Goal: Task Accomplishment & Management: Manage account settings

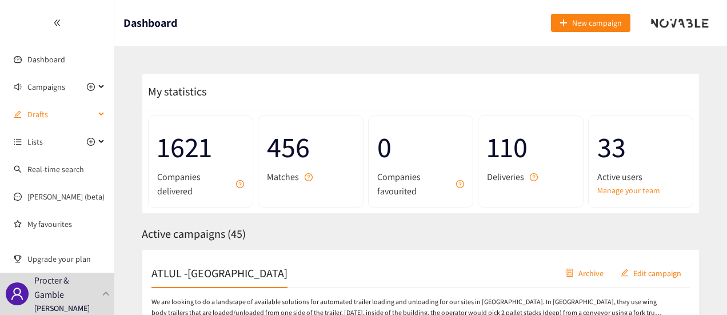
click at [94, 114] on div "Drafts" at bounding box center [57, 114] width 114 height 23
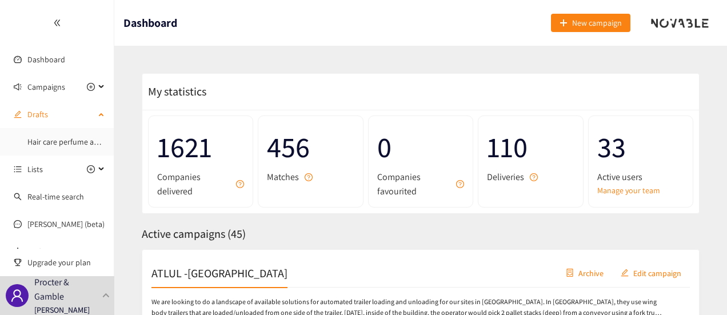
click at [95, 110] on div "Drafts" at bounding box center [57, 114] width 114 height 23
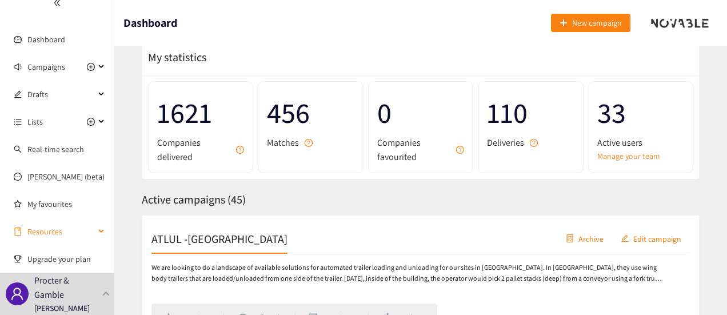
scroll to position [57, 0]
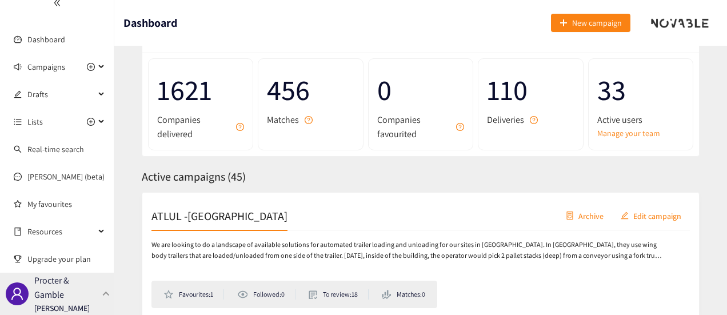
click at [107, 293] on div at bounding box center [106, 293] width 10 height 5
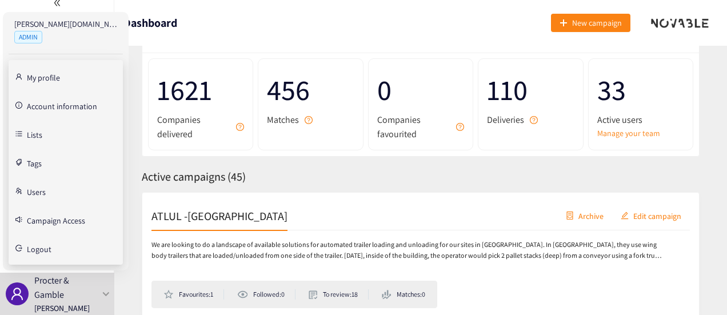
click at [45, 193] on link "Users" at bounding box center [36, 191] width 19 height 10
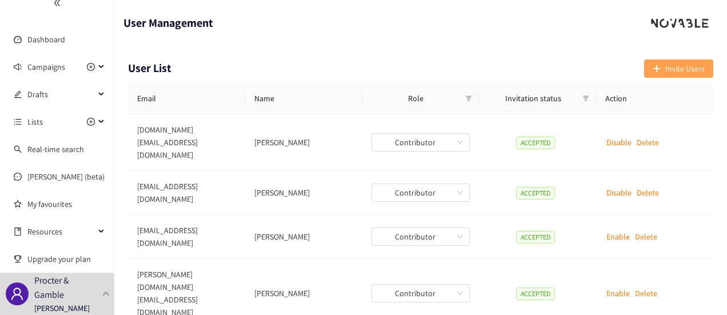
click at [686, 66] on span "Invite Users" at bounding box center [684, 68] width 39 height 13
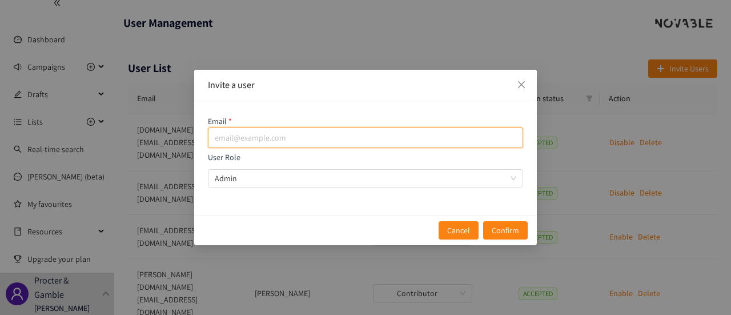
click at [351, 136] on input "email" at bounding box center [365, 137] width 315 height 21
paste input "[DOMAIN_NAME][EMAIL_ADDRESS][DOMAIN_NAME]"
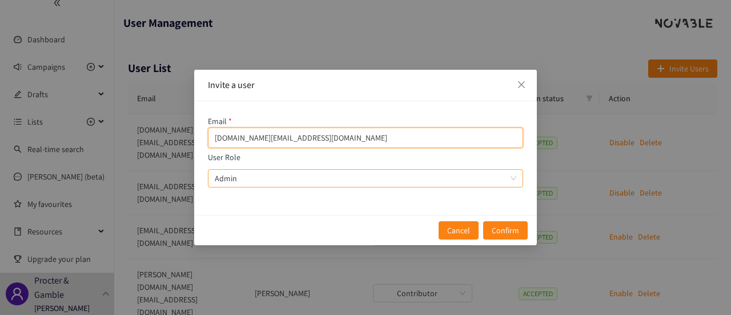
click at [254, 179] on span "Admin" at bounding box center [366, 178] width 302 height 17
type input "[DOMAIN_NAME][EMAIL_ADDRESS][DOMAIN_NAME]"
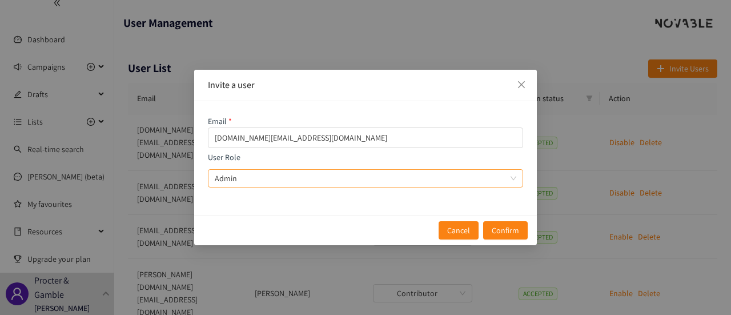
click at [254, 179] on input "User Role Admin" at bounding box center [362, 178] width 294 height 17
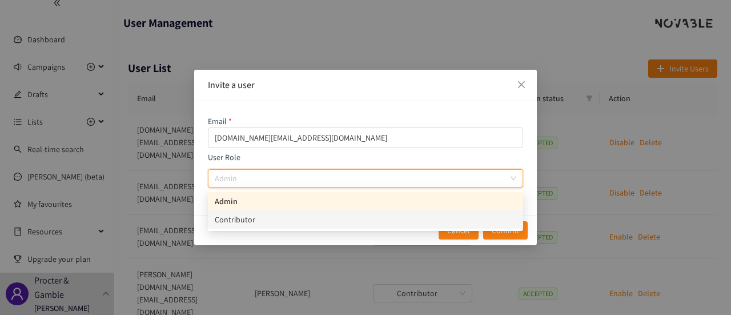
click at [252, 219] on div "Contributor" at bounding box center [366, 219] width 302 height 13
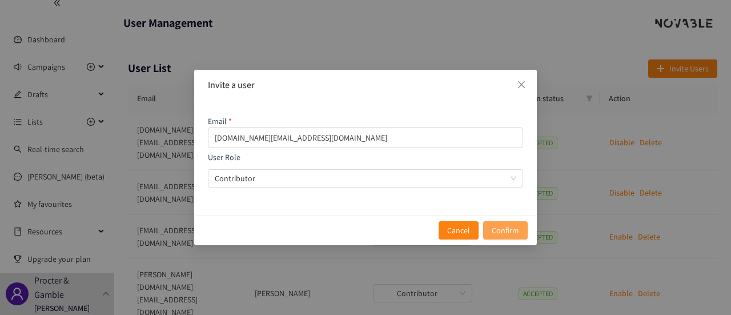
click at [511, 229] on span "Confirm" at bounding box center [505, 230] width 27 height 13
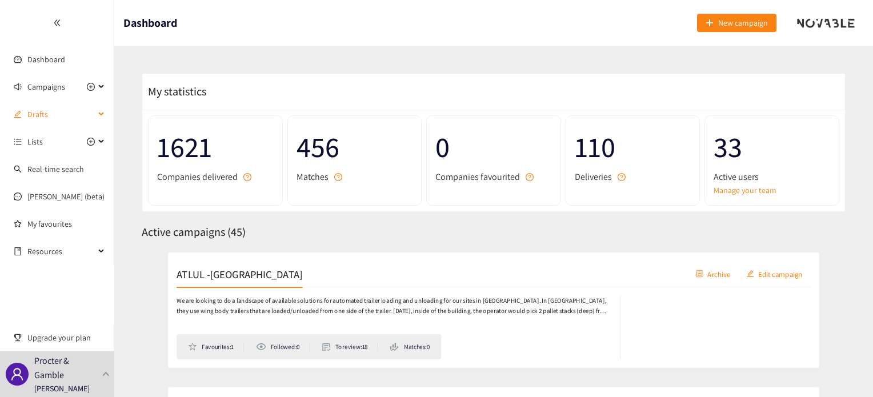
click at [103, 111] on div "Drafts" at bounding box center [57, 114] width 114 height 23
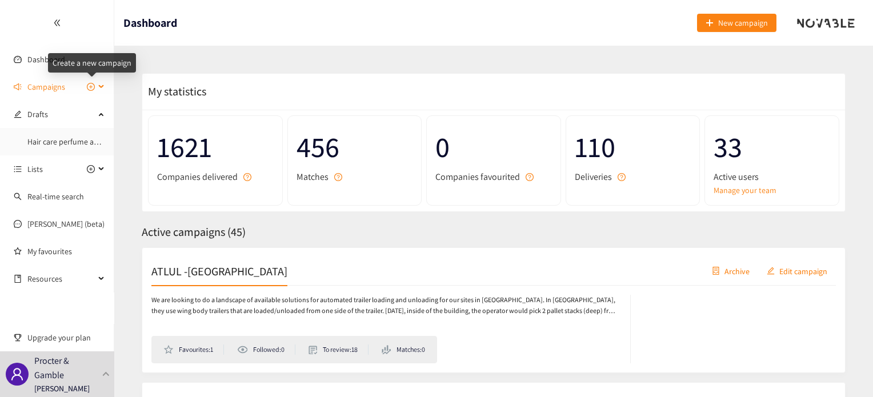
click at [90, 87] on icon "plus-circle" at bounding box center [91, 87] width 8 height 8
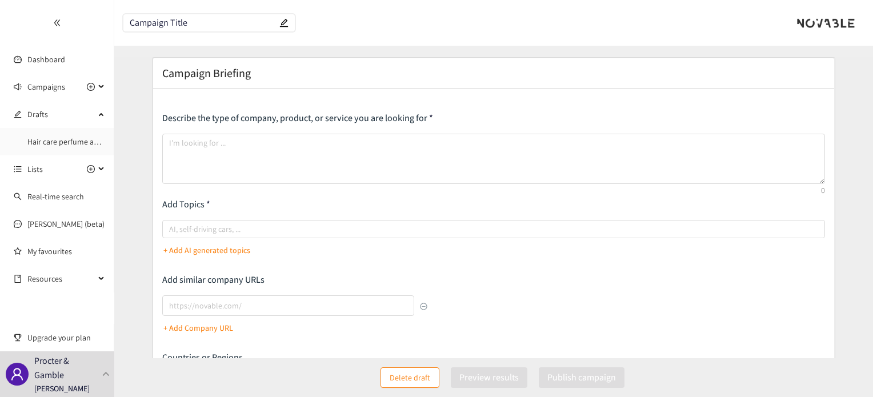
click at [165, 20] on input "Campaign Title" at bounding box center [203, 23] width 147 height 10
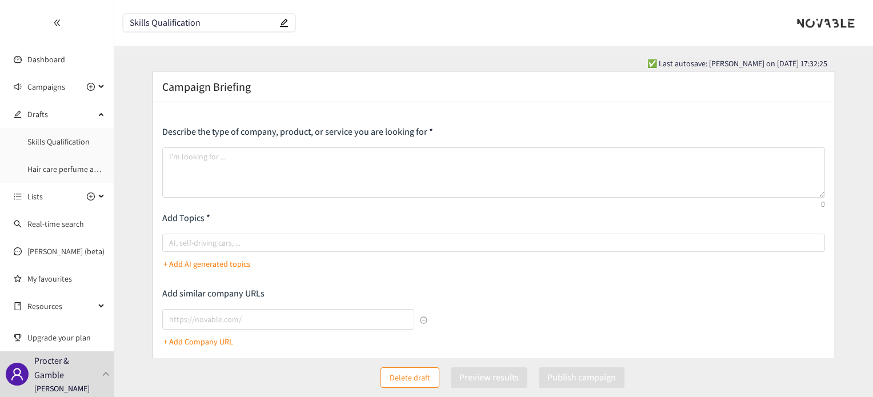
type input "Skills Qualification"
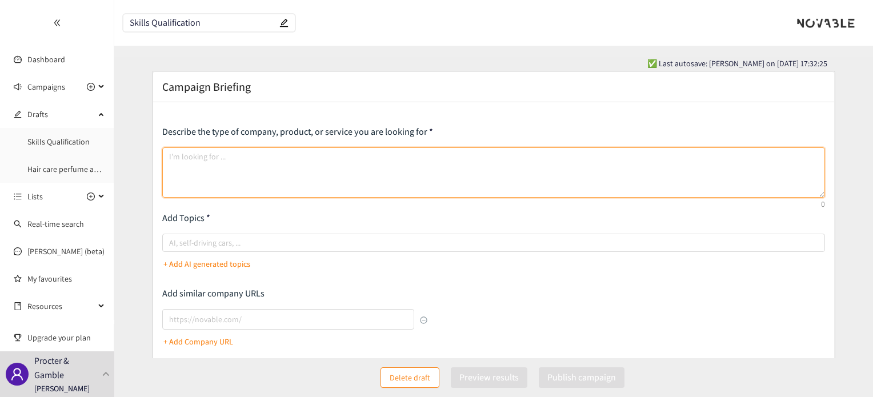
click at [191, 168] on textarea at bounding box center [493, 172] width 662 height 50
paste textarea "● Solutions that will: ● Ability to import documentation or existing training c…"
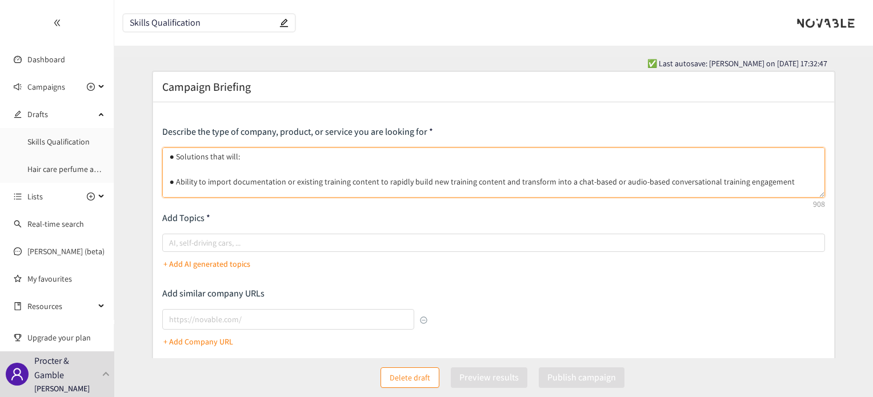
click at [177, 155] on textarea "● Solutions that will: ● Ability to import documentation or existing training c…" at bounding box center [493, 172] width 662 height 50
click at [217, 171] on textarea "Within the training and skills qualification space we are looking for solutions…" at bounding box center [493, 172] width 662 height 50
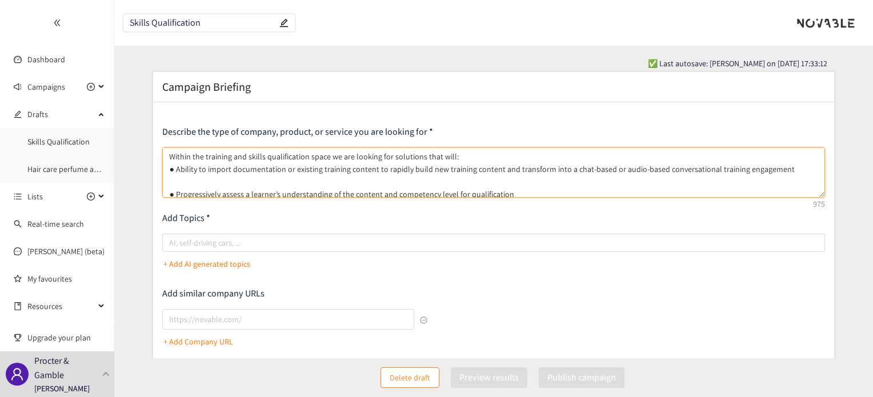
click at [177, 183] on textarea "Within the training and skills qualification space we are looking for solutions…" at bounding box center [493, 172] width 662 height 50
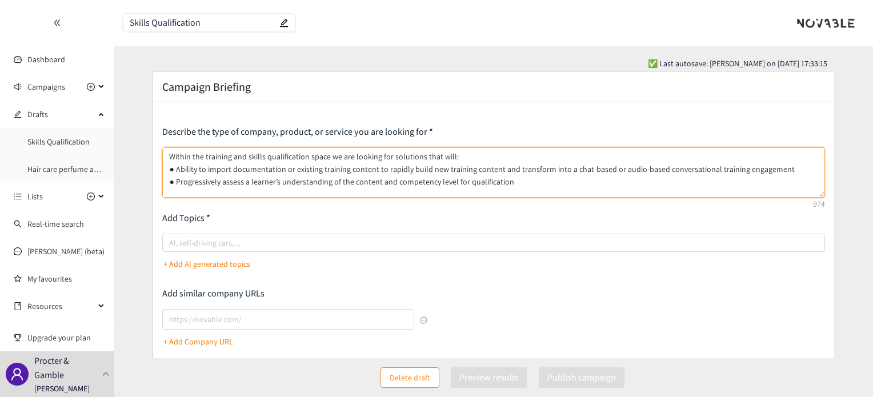
click at [181, 189] on textarea "Within the training and skills qualification space we are looking for solutions…" at bounding box center [493, 172] width 662 height 50
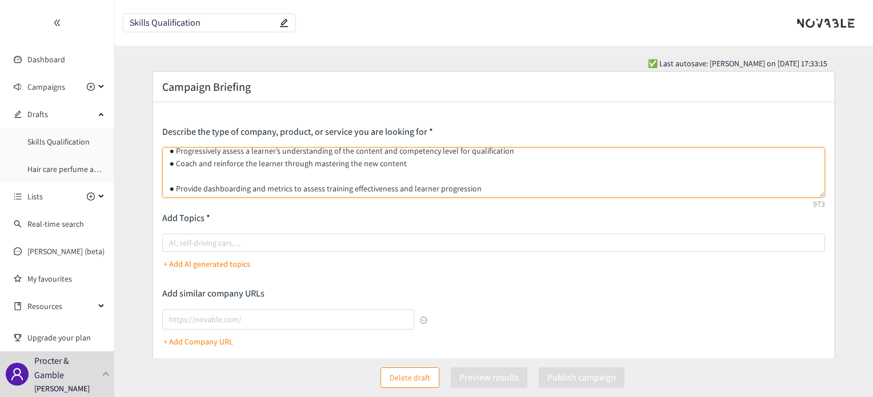
scroll to position [57, 0]
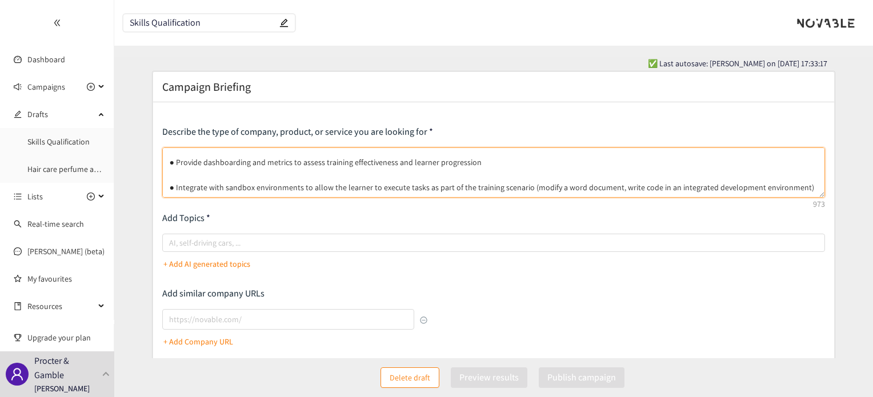
click at [179, 151] on textarea "Within the training and skills qualification space we are looking for solutions…" at bounding box center [493, 172] width 662 height 50
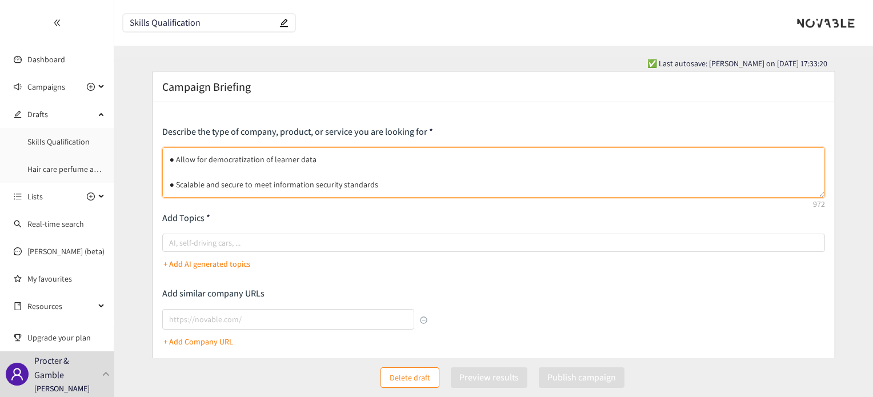
scroll to position [41, 0]
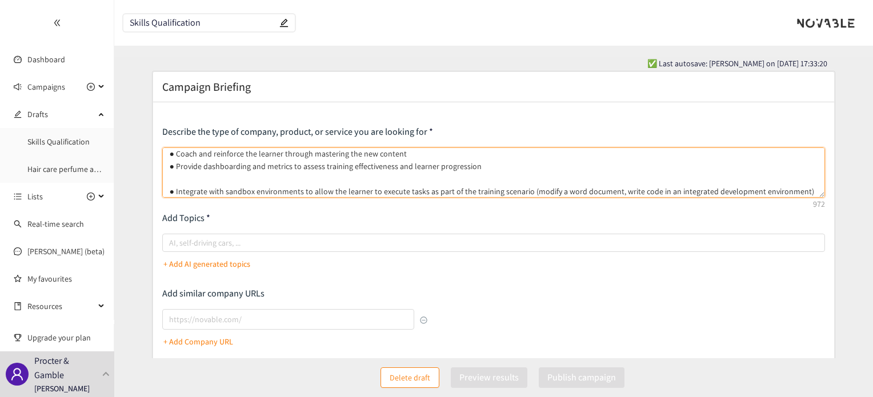
click at [181, 176] on textarea "Within the training and skills qualification space we are looking for solutions…" at bounding box center [493, 172] width 662 height 50
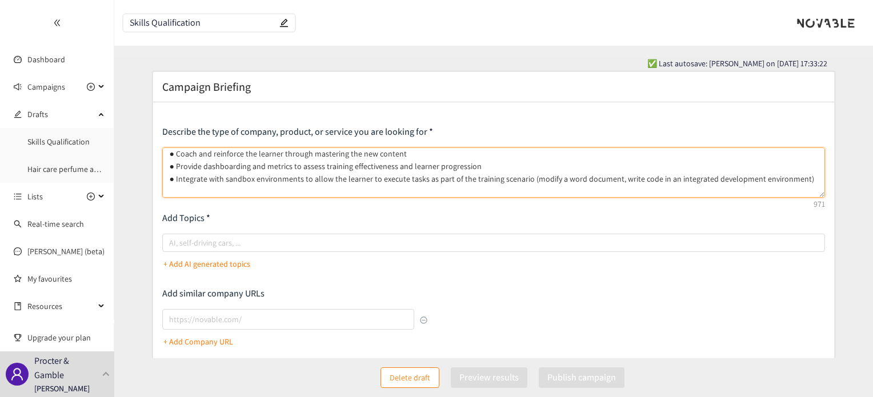
click at [179, 189] on textarea "Within the training and skills qualification space we are looking for solutions…" at bounding box center [493, 172] width 662 height 50
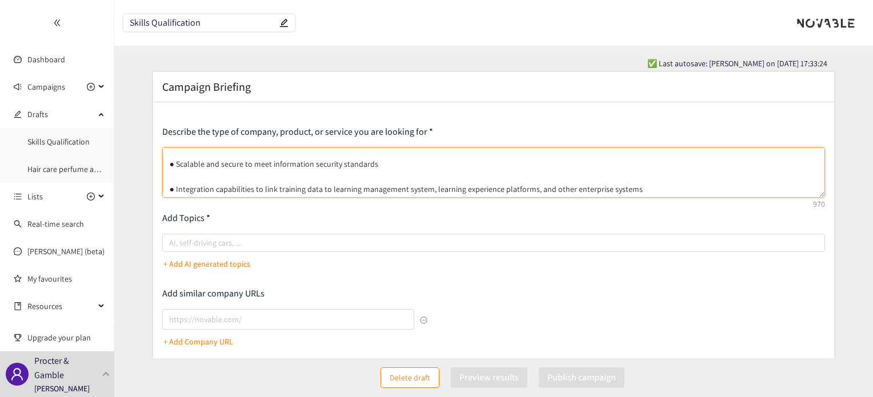
click at [182, 156] on textarea "Within the training and skills qualification space we are looking for solutions…" at bounding box center [493, 172] width 662 height 50
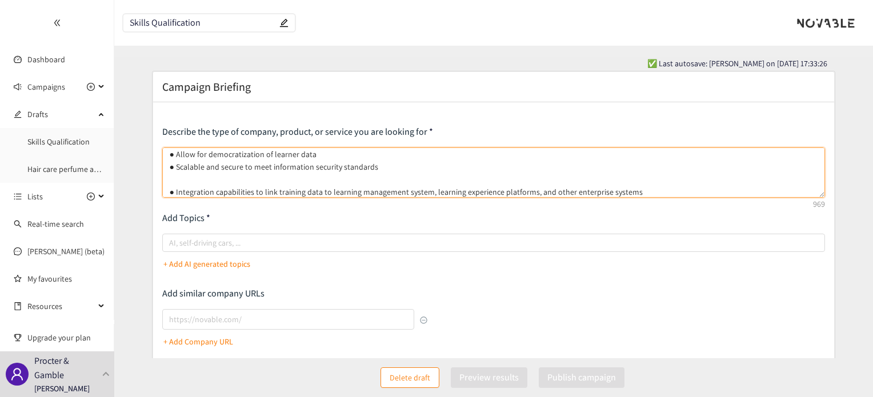
click at [180, 180] on textarea "Within the training and skills qualification space we are looking for solutions…" at bounding box center [493, 172] width 662 height 50
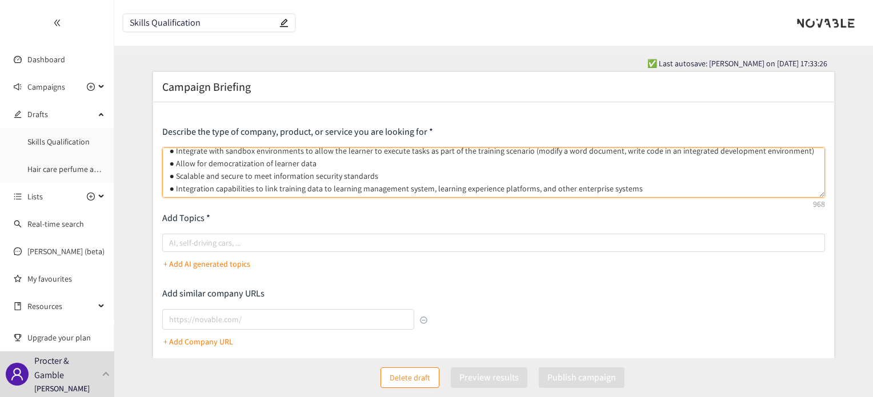
scroll to position [68, 0]
type textarea "Within the training and skills qualification space we are looking for solutions…"
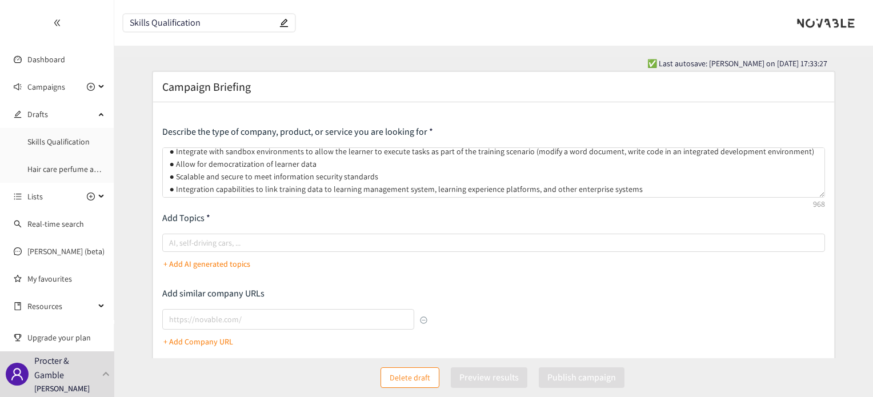
click at [191, 259] on p "+ Add AI generated topics" at bounding box center [206, 264] width 87 height 13
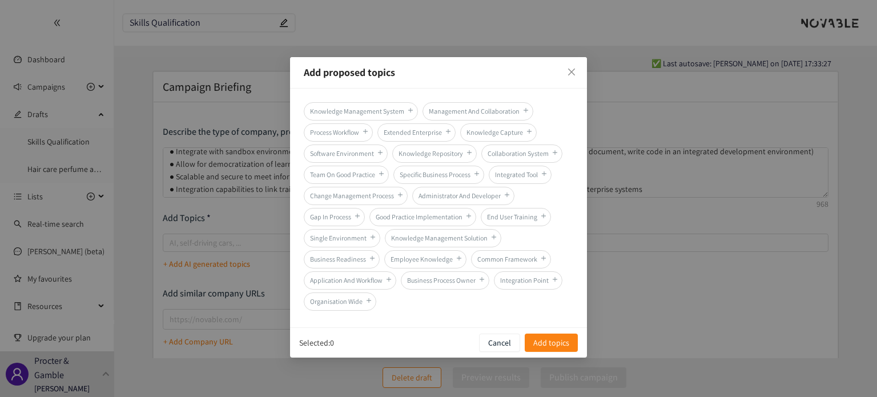
click at [338, 105] on span "Knowledge Management System" at bounding box center [361, 111] width 114 height 18
click at [346, 131] on span "Process Workflow" at bounding box center [338, 132] width 69 height 18
click at [426, 256] on span "Employee Knowledge" at bounding box center [425, 259] width 82 height 18
click at [551, 336] on span "Add topics" at bounding box center [552, 342] width 36 height 13
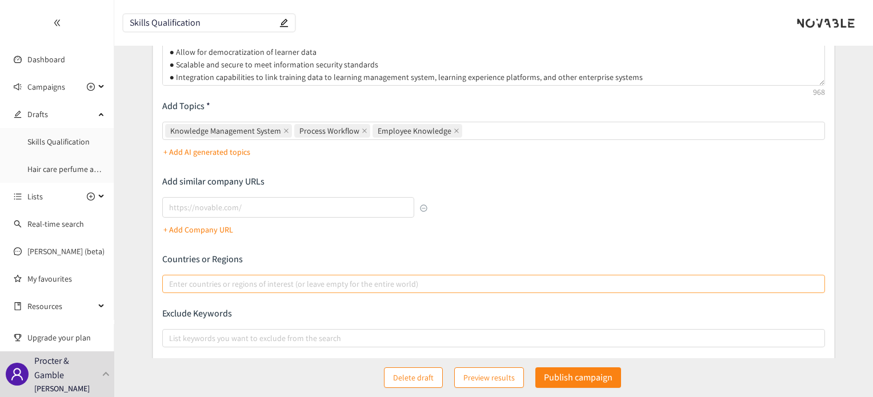
scroll to position [114, 0]
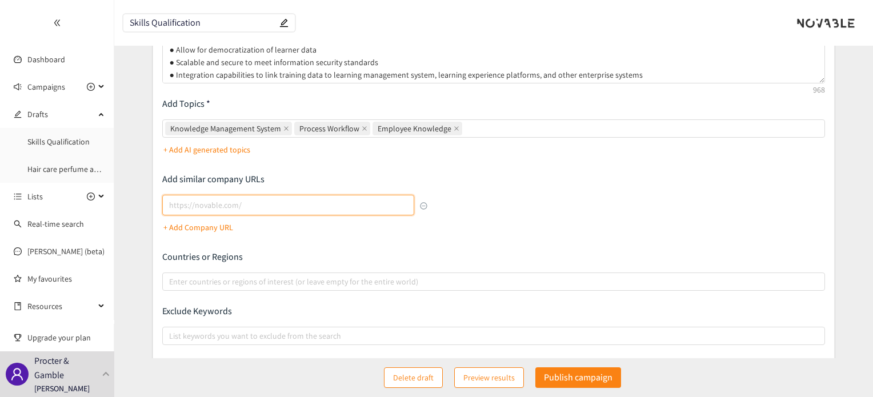
click at [187, 203] on input "lookalikes url" at bounding box center [287, 205] width 251 height 21
paste input "[URL]"
type input "[URL]"
click at [199, 223] on p "+ Add Company URL" at bounding box center [198, 227] width 70 height 13
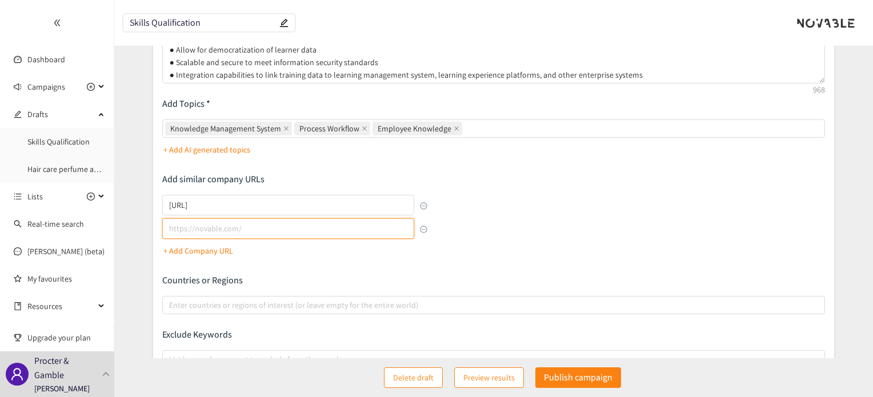
click at [203, 224] on input "lookalikes url" at bounding box center [287, 228] width 251 height 21
paste input "[URL][DOMAIN_NAME]"
type input "[URL][DOMAIN_NAME]"
click at [199, 252] on p "+ Add Company URL" at bounding box center [198, 250] width 70 height 13
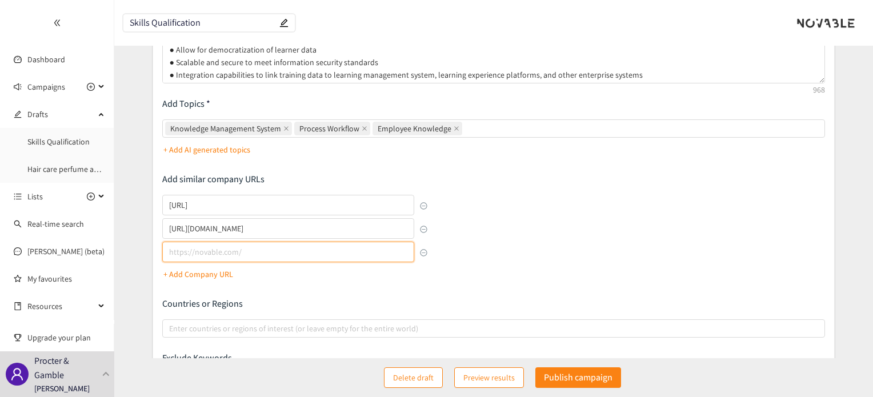
click at [187, 252] on input "lookalikes url" at bounding box center [287, 252] width 251 height 21
paste input "[URL]"
type input "[URL]"
click at [193, 274] on p "+ Add Company URL" at bounding box center [198, 274] width 70 height 13
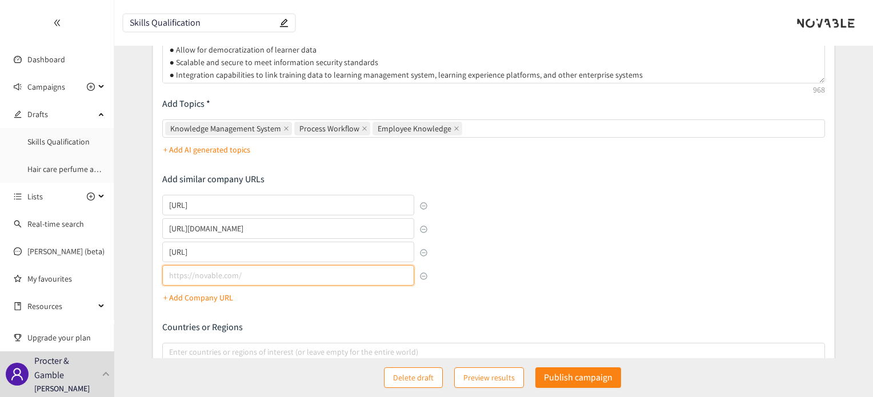
click at [194, 274] on input "lookalikes url" at bounding box center [287, 275] width 251 height 21
paste input "[URL][DOMAIN_NAME]"
type input "[URL][DOMAIN_NAME]"
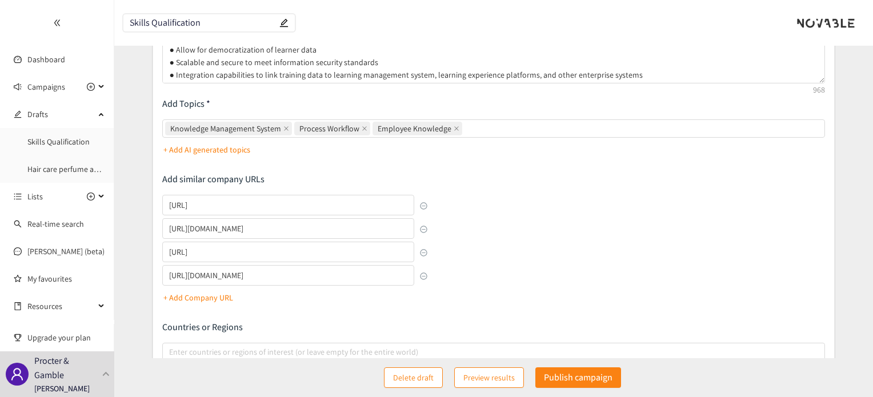
click at [640, 247] on div "Describe the type of company, product, or service you are looking for Add Topic…" at bounding box center [493, 229] width 662 height 436
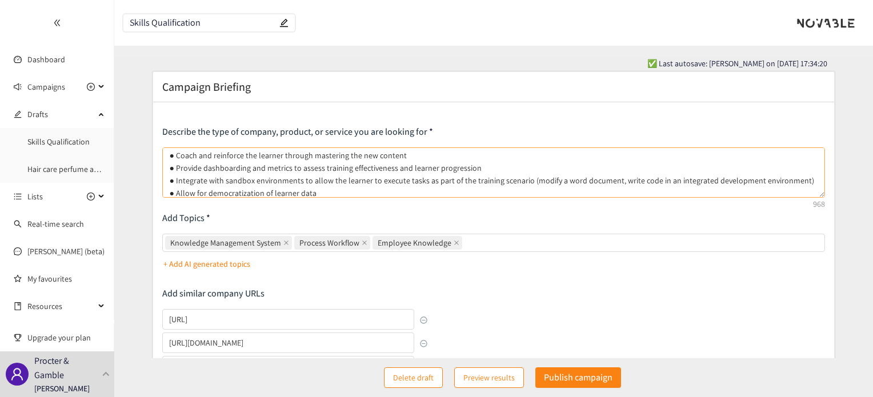
scroll to position [0, 0]
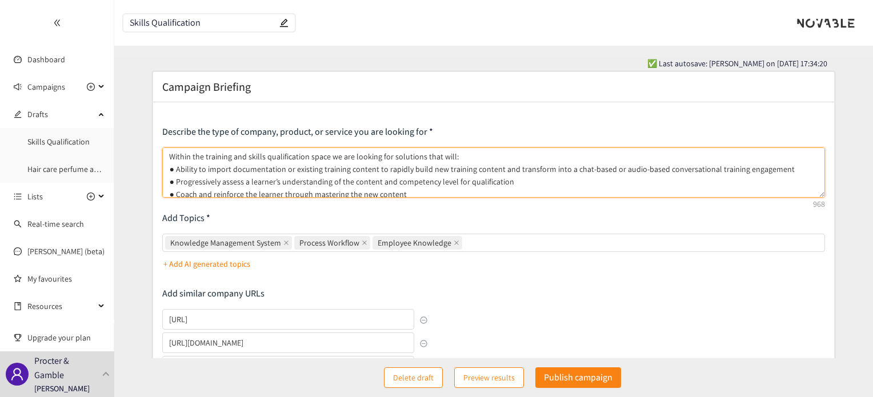
click at [444, 155] on textarea "Within the training and skills qualification space we are looking for solutions…" at bounding box center [493, 172] width 662 height 50
click at [435, 155] on textarea "Within the training and skills qualification space we are looking for solutions…" at bounding box center [493, 172] width 662 height 50
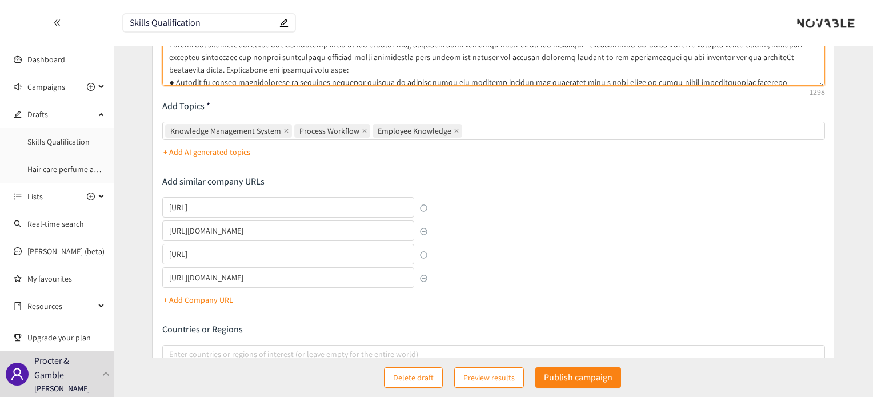
scroll to position [114, 0]
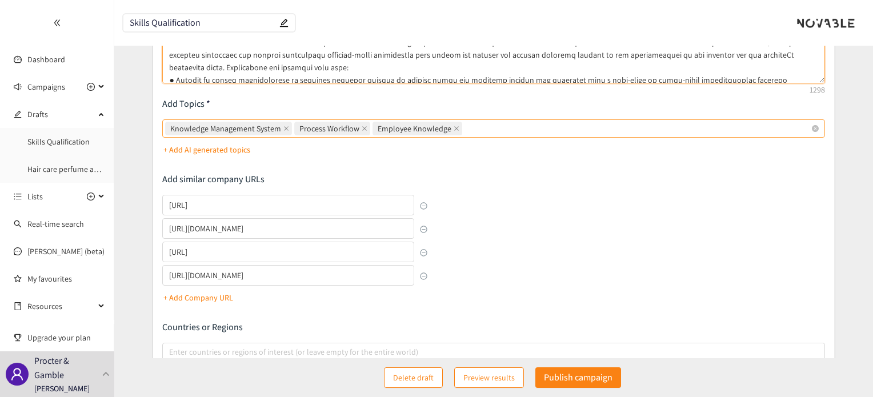
click at [507, 127] on div "Knowledge Management System Process Workflow Employee Knowledge" at bounding box center [487, 129] width 645 height 16
type textarea "Loremi dol sitametc adi elitse doeiusmodtemp incid ut lab etdolor mag aliquaeni…"
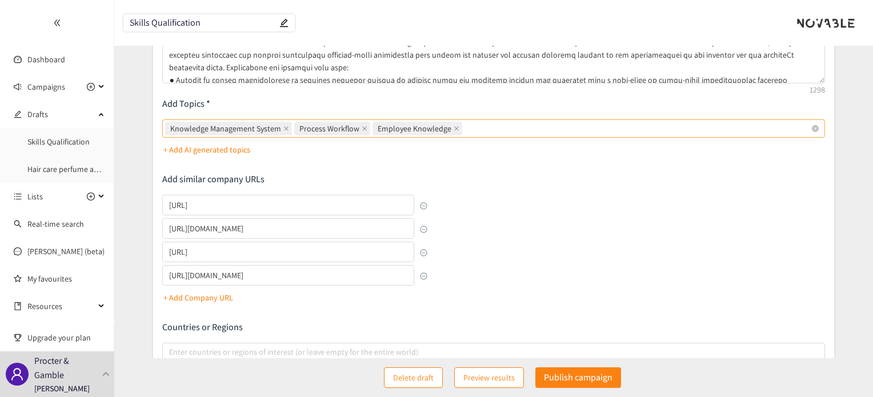
click at [467, 127] on input "Knowledge Management System Process Workflow Employee Knowledge" at bounding box center [465, 129] width 2 height 14
click at [226, 150] on p "+ Add AI generated topics" at bounding box center [206, 149] width 87 height 13
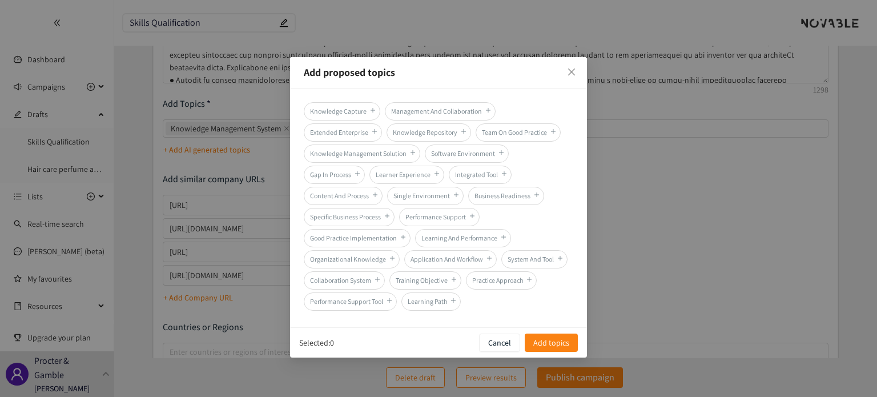
click at [452, 300] on icon "plus" at bounding box center [454, 300] width 6 height 7
click at [704, 217] on div "Add proposed topics Knowledge Capture Management And Collaboration Extended Ent…" at bounding box center [438, 198] width 877 height 397
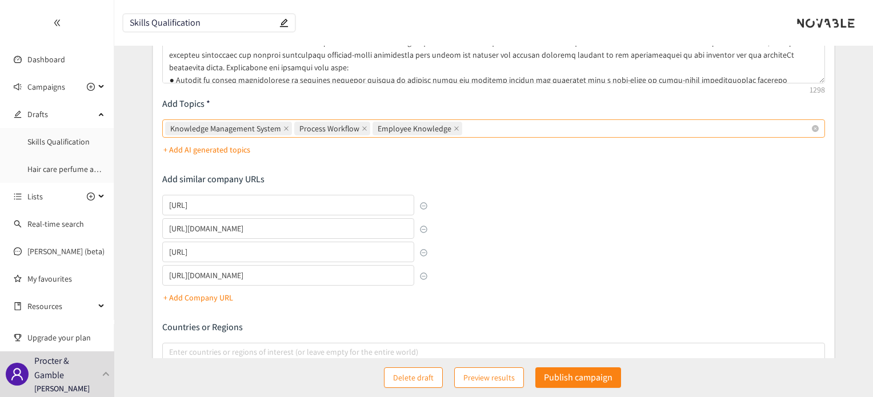
click at [484, 129] on div "Knowledge Management System Process Workflow Employee Knowledge" at bounding box center [487, 129] width 645 height 16
click at [467, 129] on input "Knowledge Management System Process Workflow Employee Knowledge" at bounding box center [465, 129] width 2 height 14
drag, startPoint x: 474, startPoint y: 133, endPoint x: 479, endPoint y: 130, distance: 6.2
click at [477, 131] on div "Knowledge Management System Process Workflow Employee Knowledge AI AGent AI AGe…" at bounding box center [487, 129] width 645 height 16
click at [477, 131] on input "AI AGent" at bounding box center [481, 129] width 34 height 14
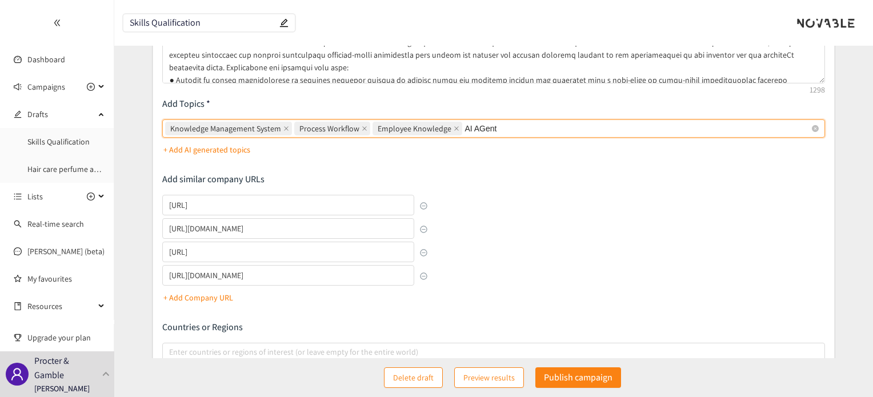
click at [479, 127] on input "AI AGent" at bounding box center [481, 129] width 34 height 14
type input "AI Agent"
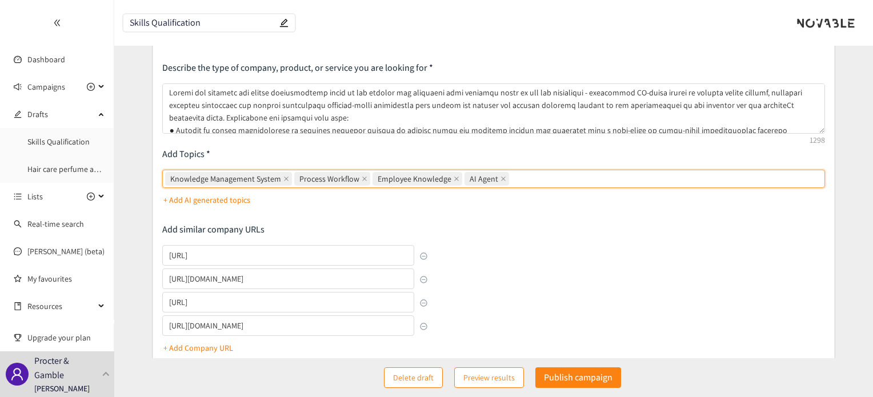
scroll to position [0, 0]
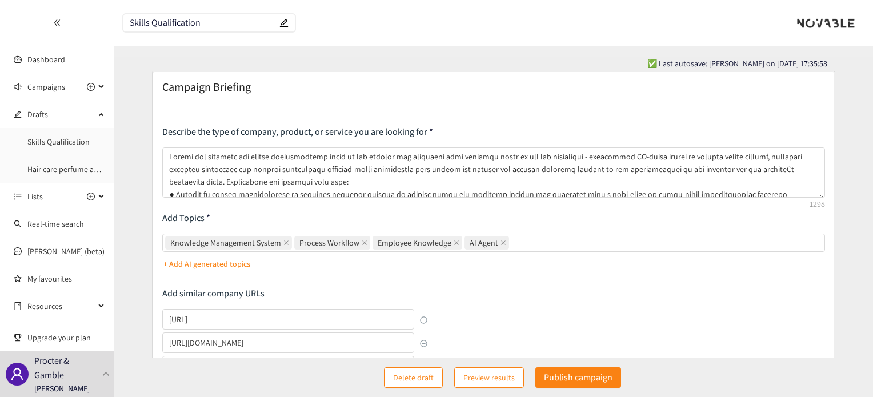
click at [132, 106] on form "Campaign Briefing Describe the type of company, product, or service you are loo…" at bounding box center [493, 353] width 759 height 565
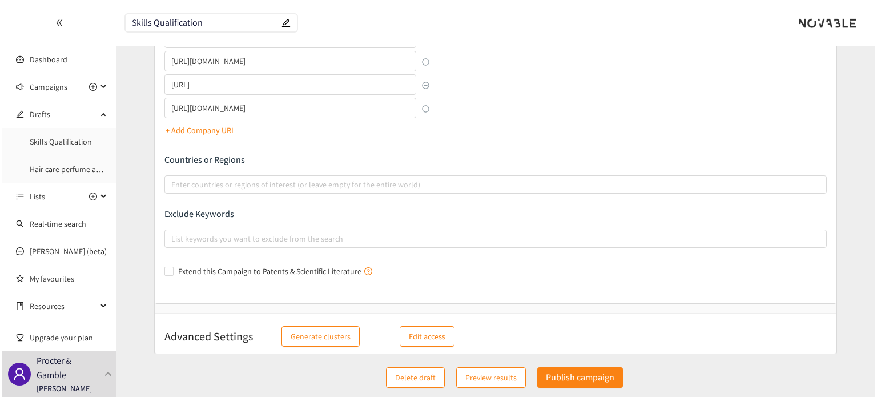
scroll to position [288, 0]
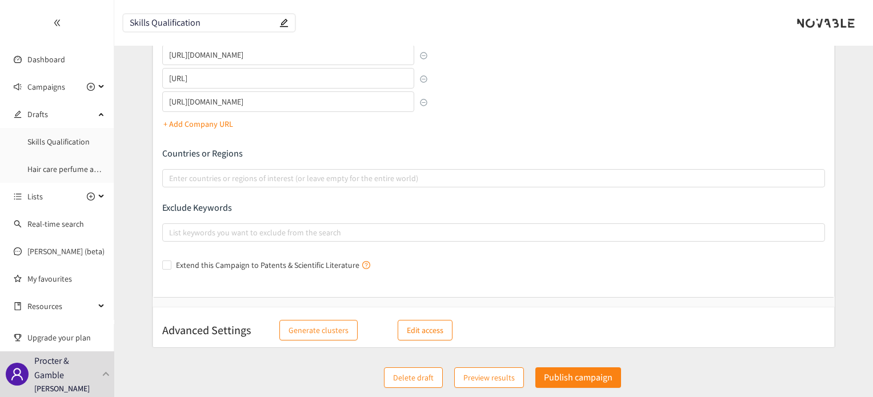
click at [416, 327] on p "Edit access" at bounding box center [425, 330] width 37 height 13
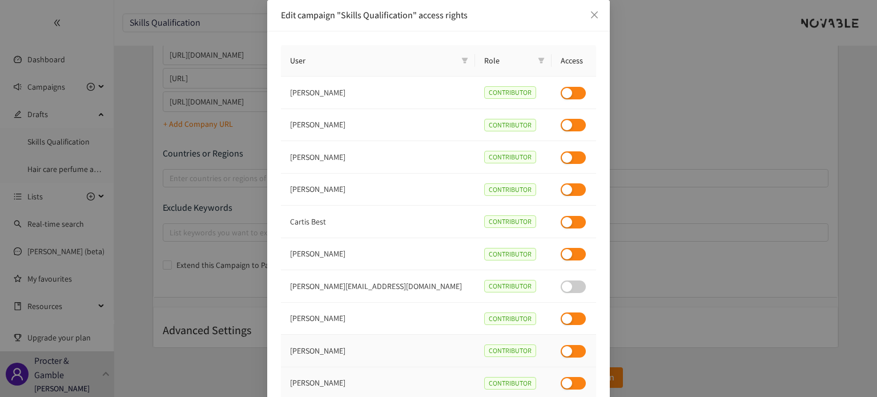
scroll to position [81, 0]
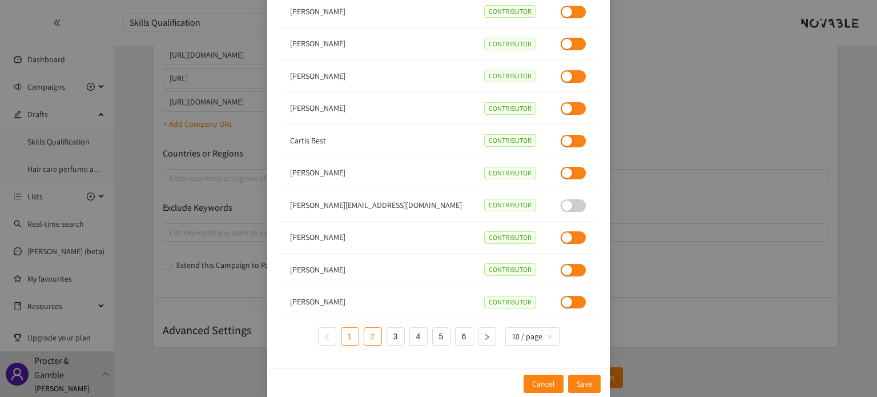
click at [368, 338] on link "2" at bounding box center [372, 336] width 17 height 17
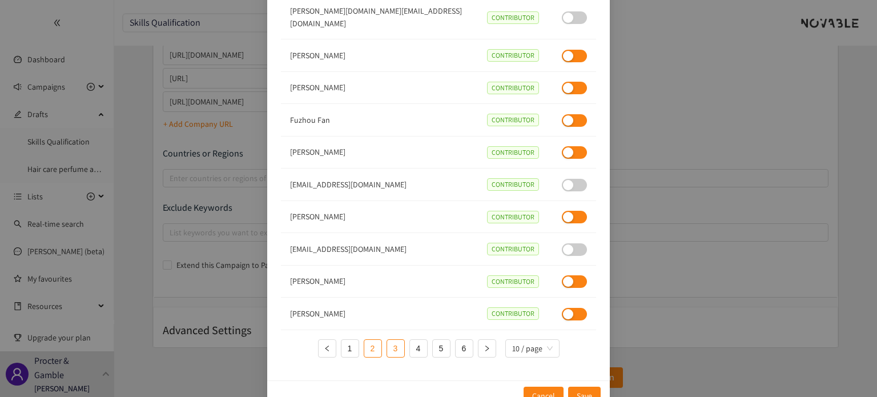
click at [391, 340] on link "3" at bounding box center [395, 348] width 17 height 17
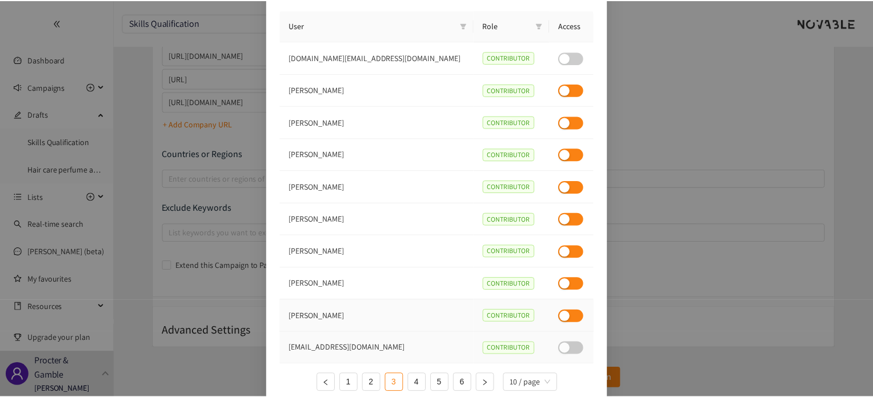
scroll to position [0, 0]
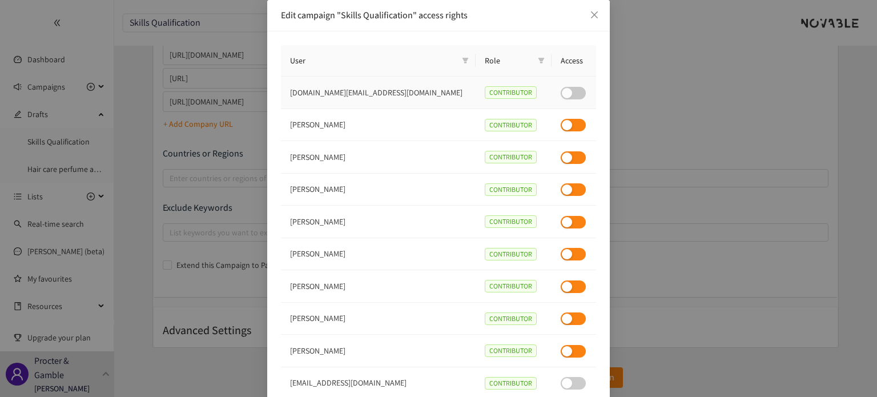
click at [552, 89] on td at bounding box center [574, 93] width 45 height 33
click at [590, 12] on icon "close" at bounding box center [594, 14] width 9 height 9
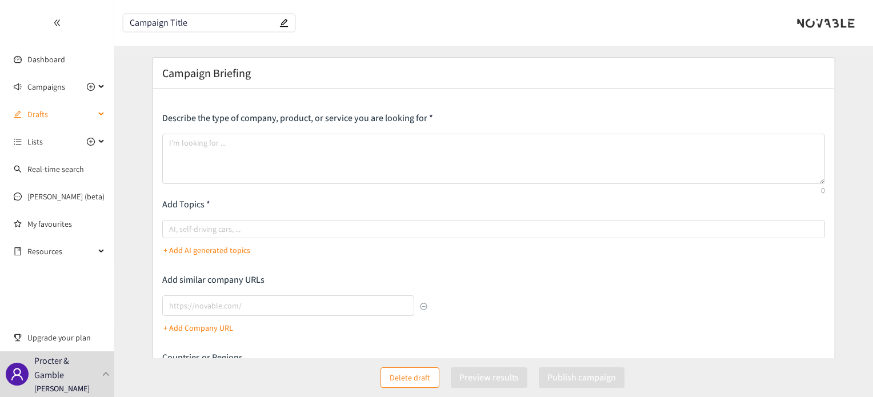
click at [73, 117] on span "Drafts" at bounding box center [60, 114] width 67 height 23
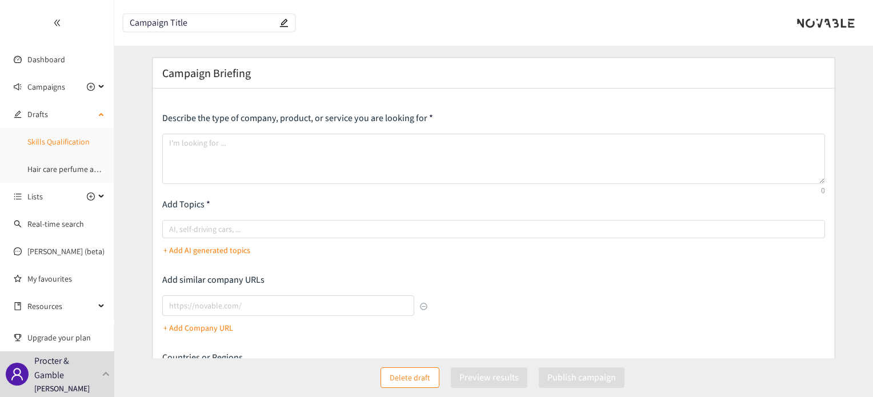
click at [69, 142] on link "Skills Qualification" at bounding box center [58, 142] width 62 height 10
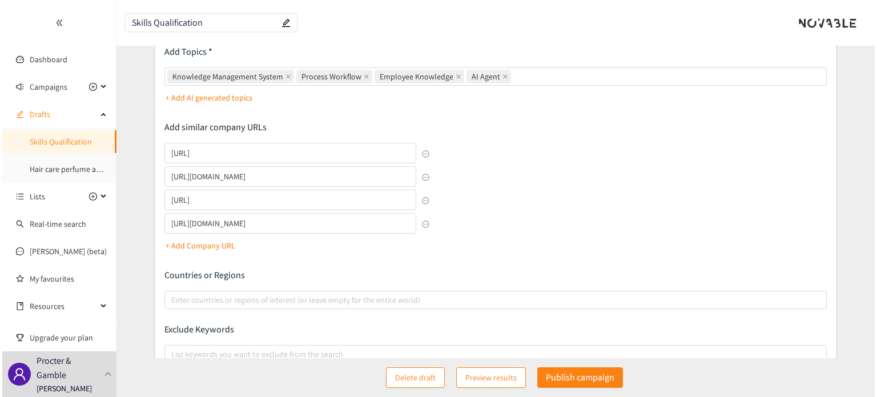
scroll to position [288, 0]
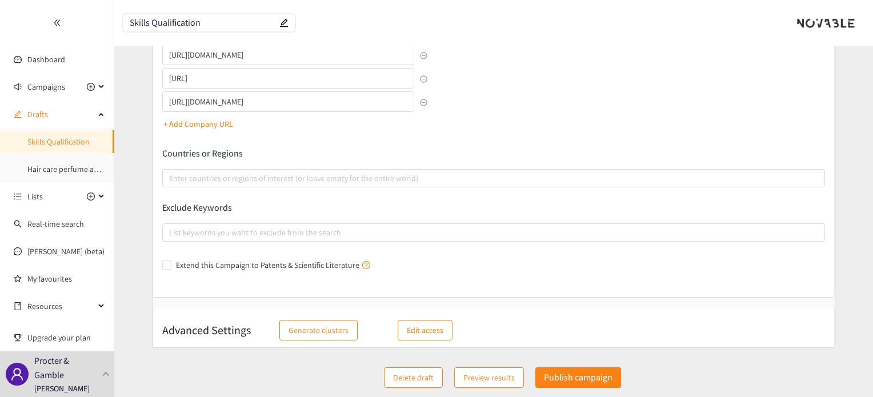
click at [430, 329] on p "Edit access" at bounding box center [425, 330] width 37 height 13
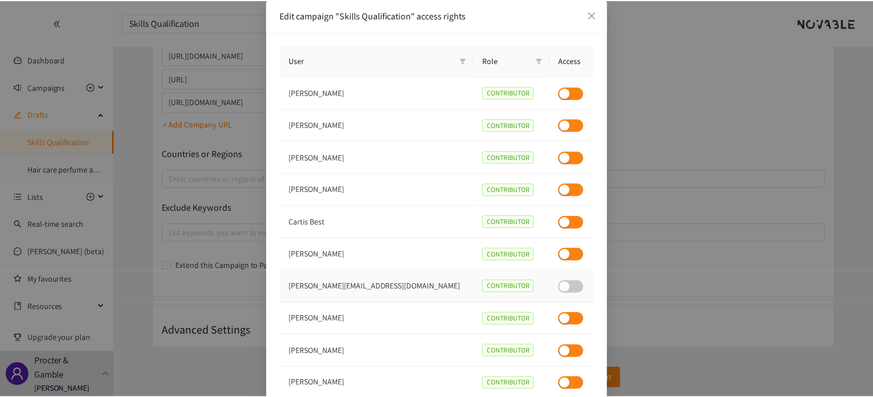
scroll to position [81, 0]
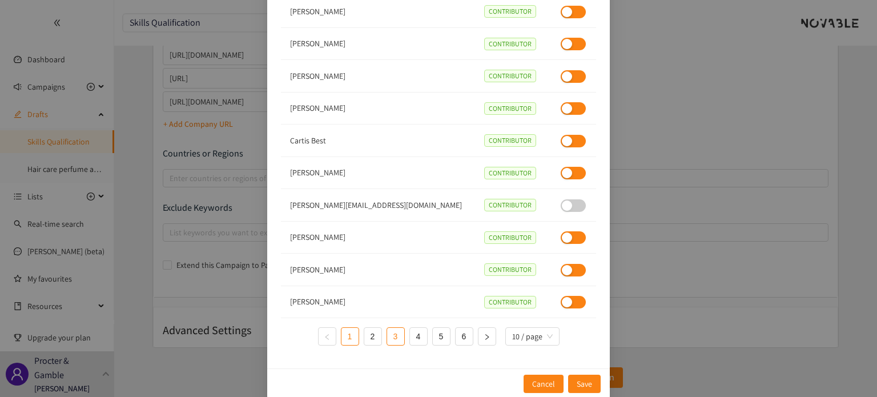
click at [392, 338] on link "3" at bounding box center [395, 336] width 17 height 17
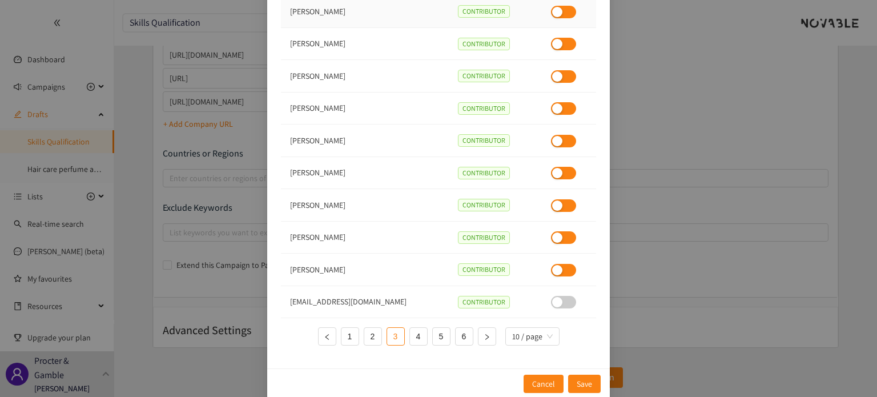
click at [552, 11] on div "button" at bounding box center [557, 12] width 10 height 10
click at [580, 380] on span "Save" at bounding box center [584, 384] width 15 height 13
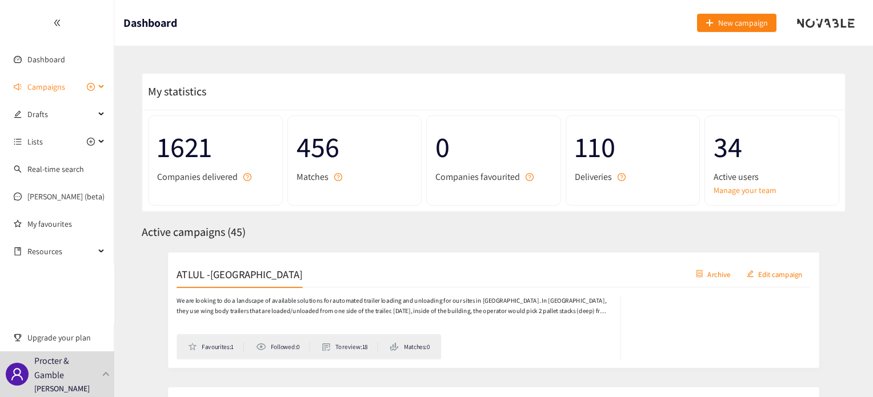
click at [35, 84] on span "Campaigns" at bounding box center [46, 86] width 38 height 23
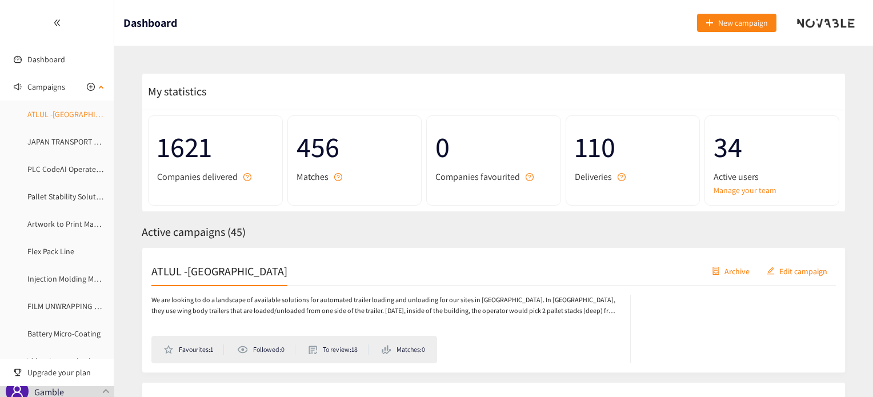
click at [57, 114] on link "ATLUL -[GEOGRAPHIC_DATA]" at bounding box center [75, 114] width 96 height 10
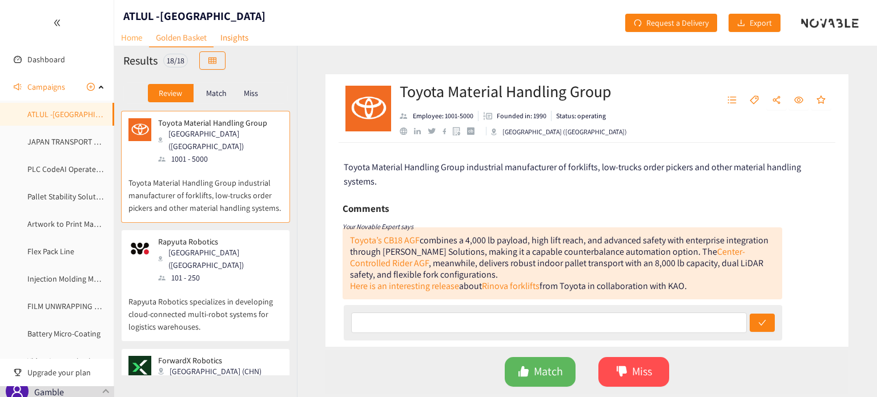
click at [135, 37] on link "Home" at bounding box center [131, 38] width 35 height 18
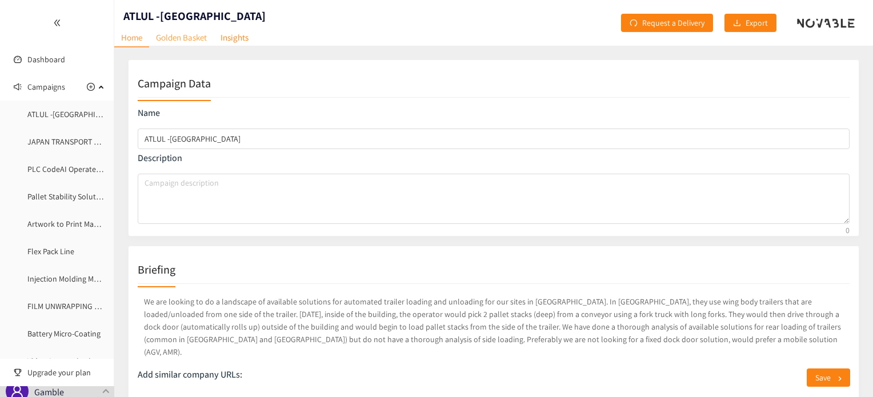
click at [199, 37] on link "Golden Basket" at bounding box center [181, 38] width 65 height 18
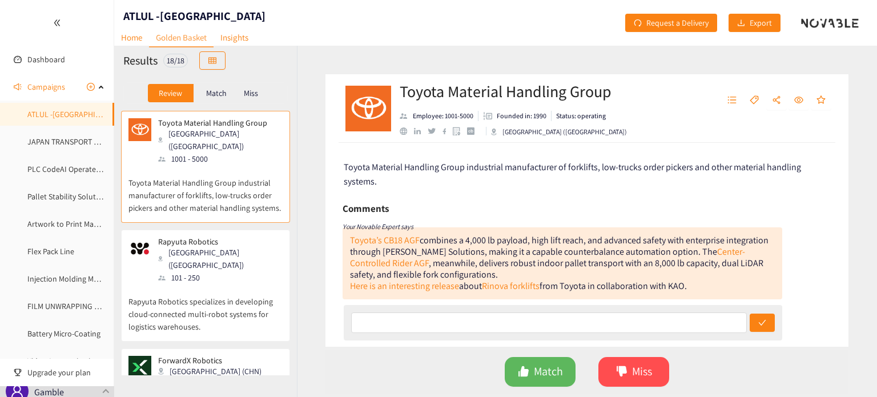
click at [181, 166] on p "Toyota Material Handling Group industrial manufacturer of forklifts, low-trucks…" at bounding box center [206, 189] width 154 height 49
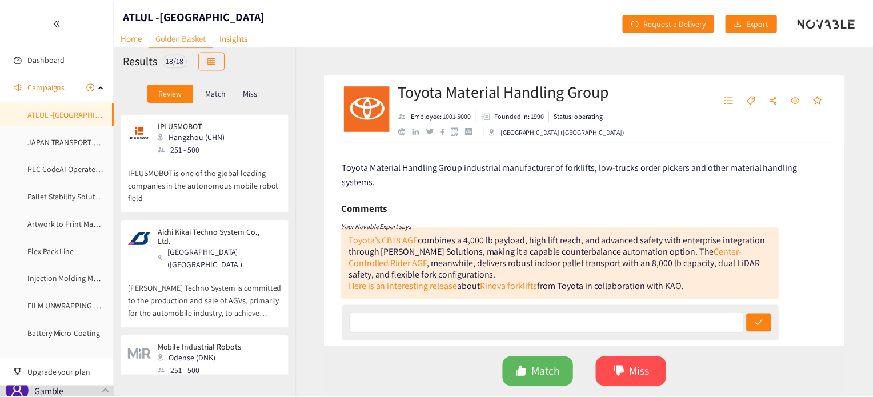
scroll to position [1293, 0]
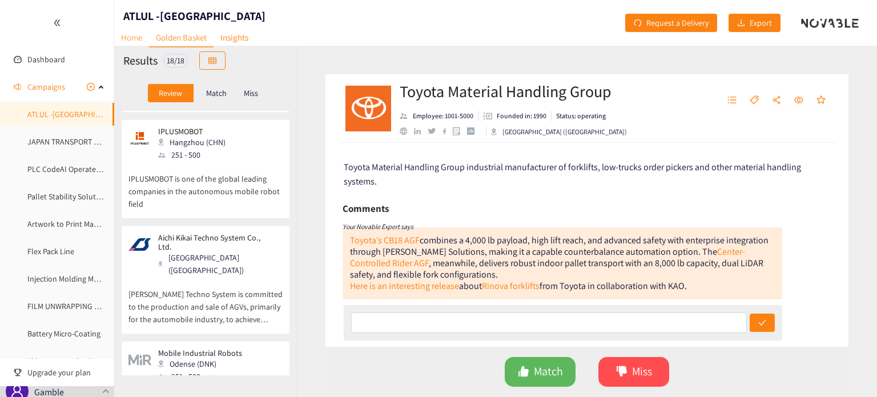
click at [137, 36] on link "Home" at bounding box center [131, 38] width 35 height 18
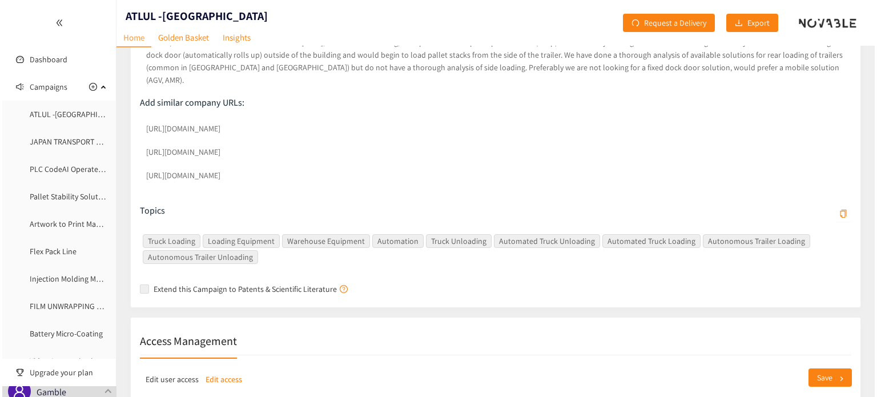
scroll to position [407, 0]
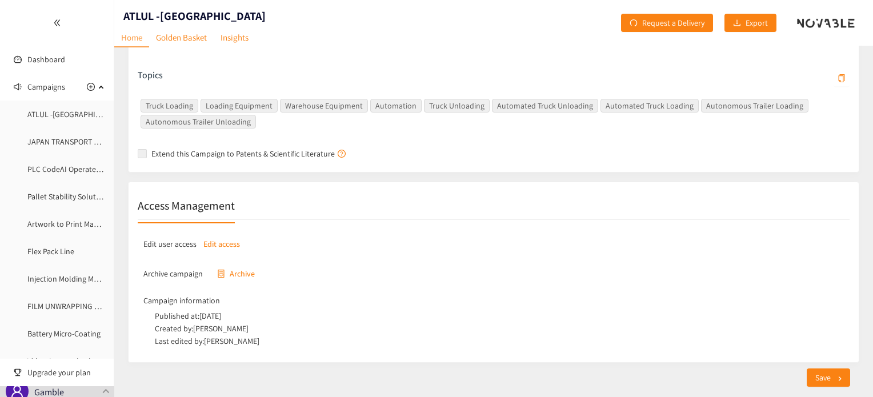
click at [227, 238] on p "Edit access" at bounding box center [221, 244] width 37 height 13
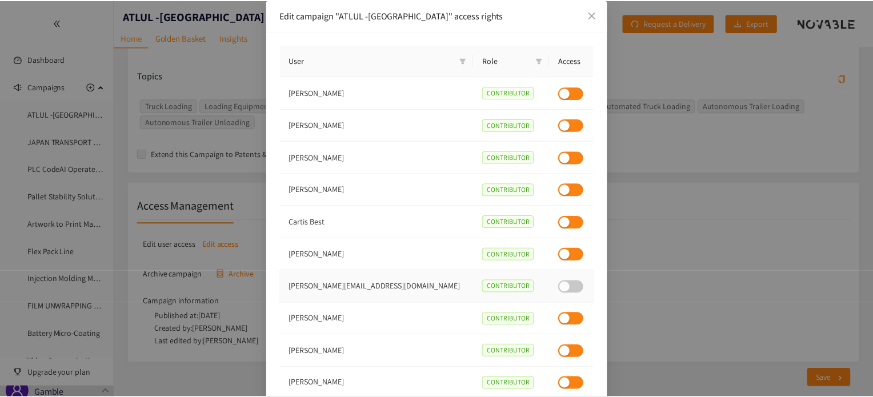
scroll to position [81, 0]
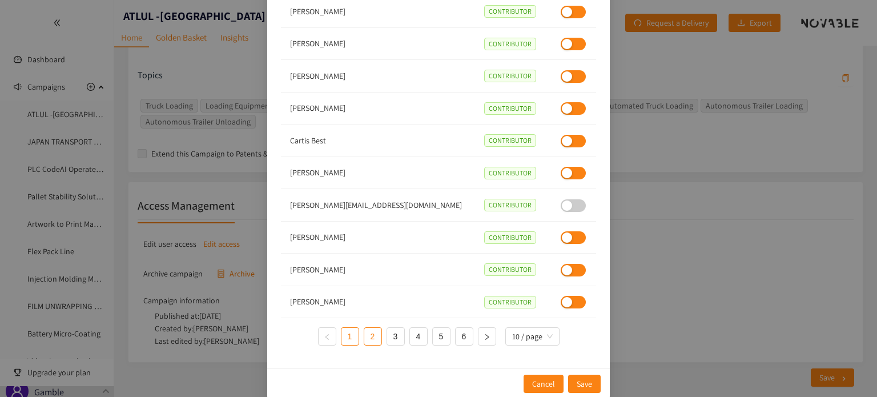
click at [370, 340] on link "2" at bounding box center [372, 336] width 17 height 17
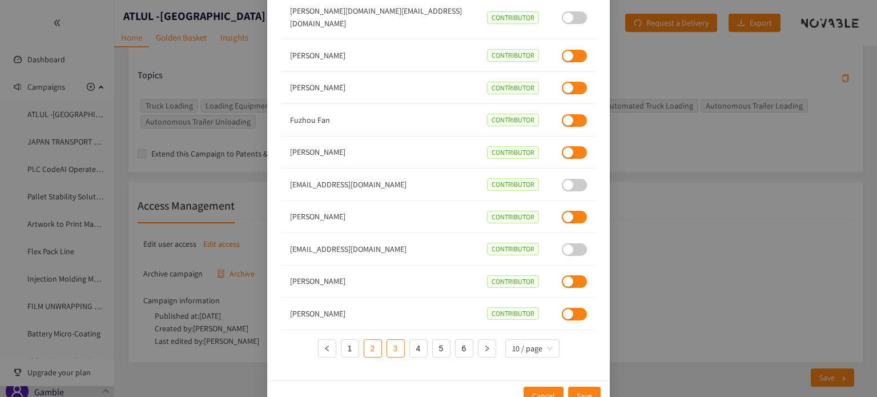
click at [394, 340] on link "3" at bounding box center [395, 348] width 17 height 17
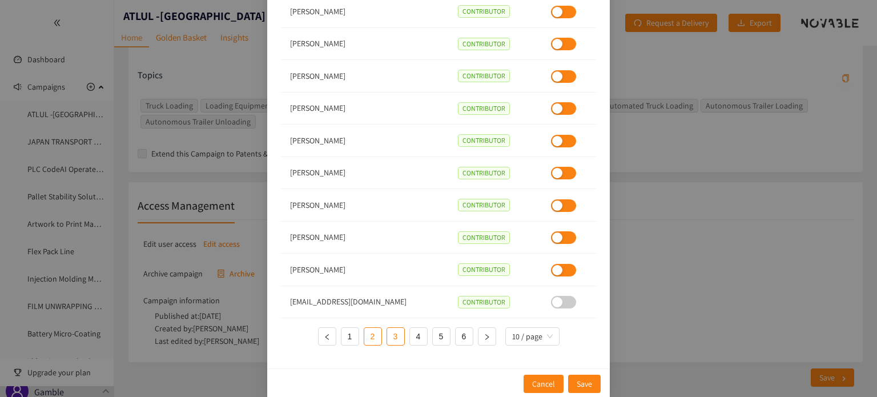
click at [375, 338] on link "2" at bounding box center [372, 336] width 17 height 17
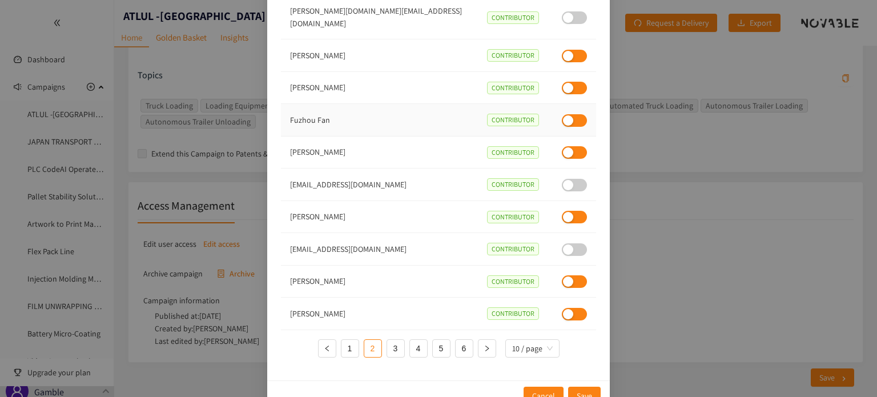
click at [563, 115] on div "button" at bounding box center [568, 120] width 10 height 10
click at [571, 387] on button "Save" at bounding box center [584, 396] width 33 height 18
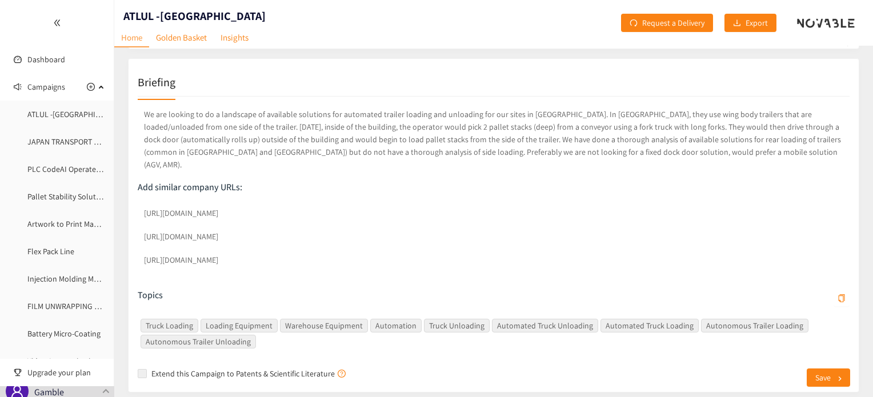
scroll to position [7, 0]
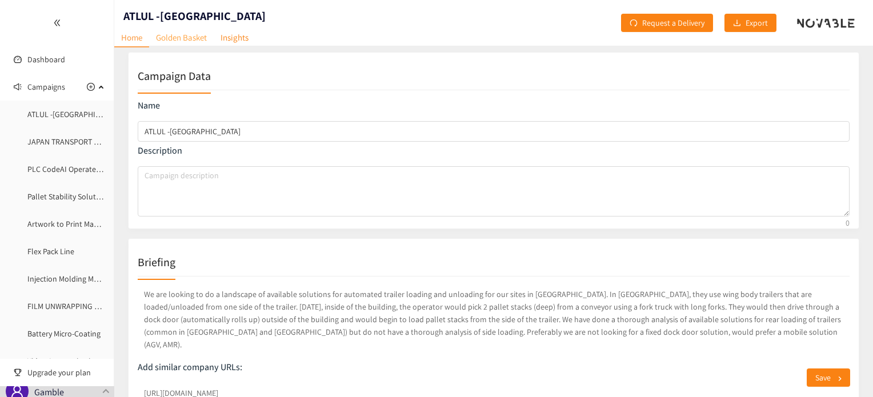
click at [176, 43] on link "Golden Basket" at bounding box center [181, 38] width 65 height 18
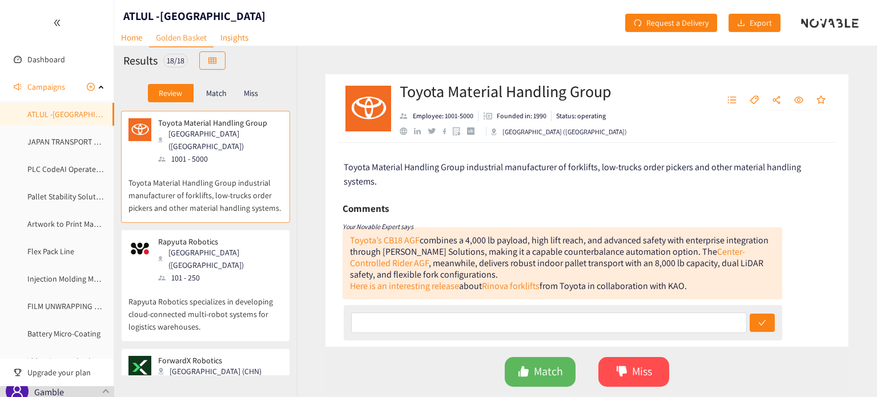
click at [169, 284] on p "Rapyuta Robotics specializes in developing cloud-connected multi-robot systems …" at bounding box center [206, 308] width 154 height 49
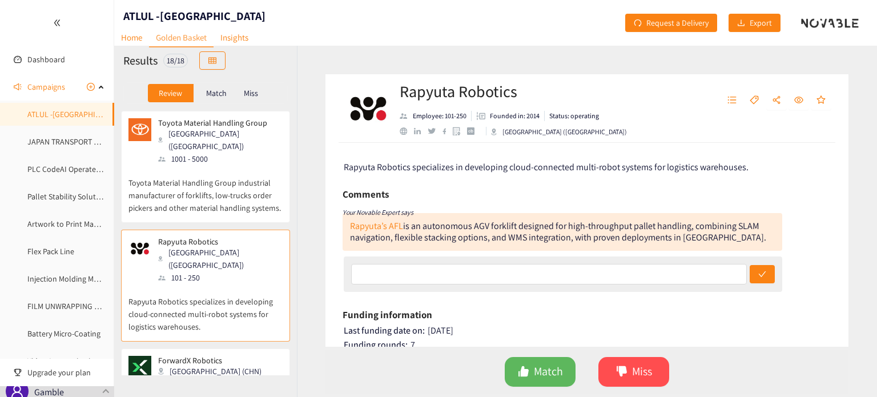
scroll to position [57, 0]
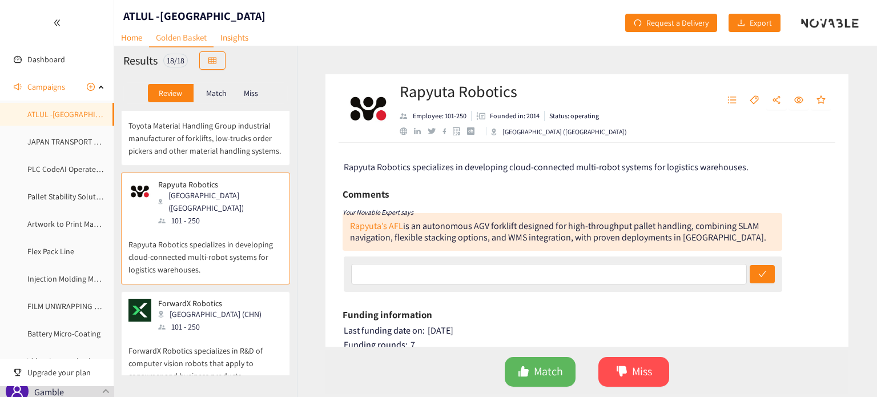
click at [175, 333] on p "ForwardX Robotics specializes in R&D of computer vision robots that apply to co…" at bounding box center [206, 357] width 154 height 49
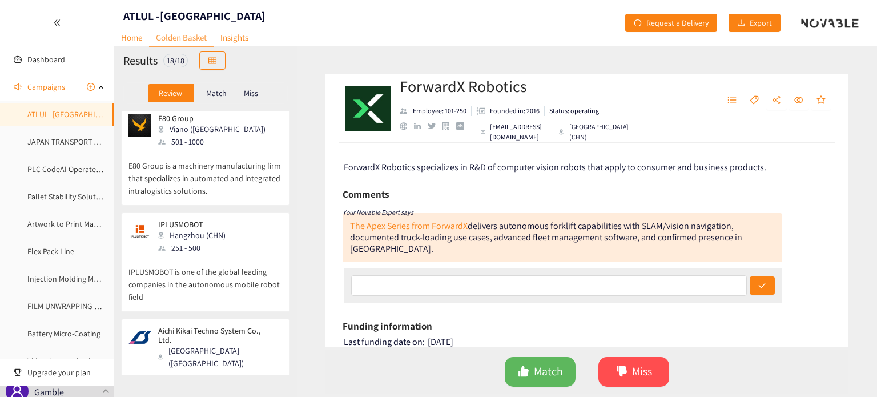
scroll to position [1578, 0]
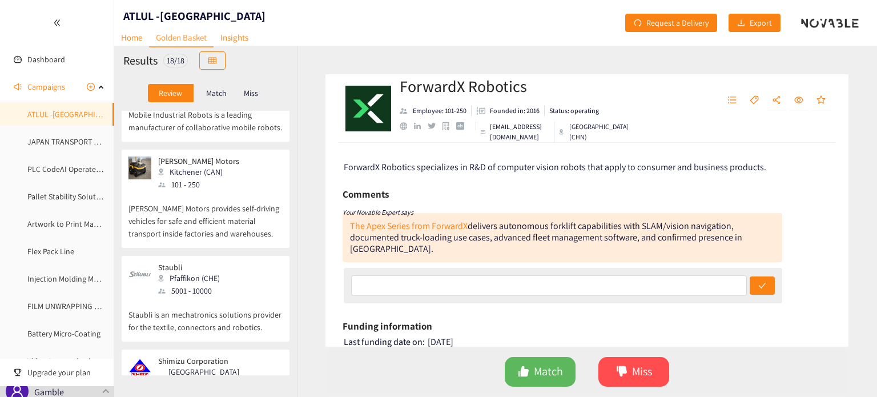
click at [163, 288] on div at bounding box center [161, 290] width 7 height 5
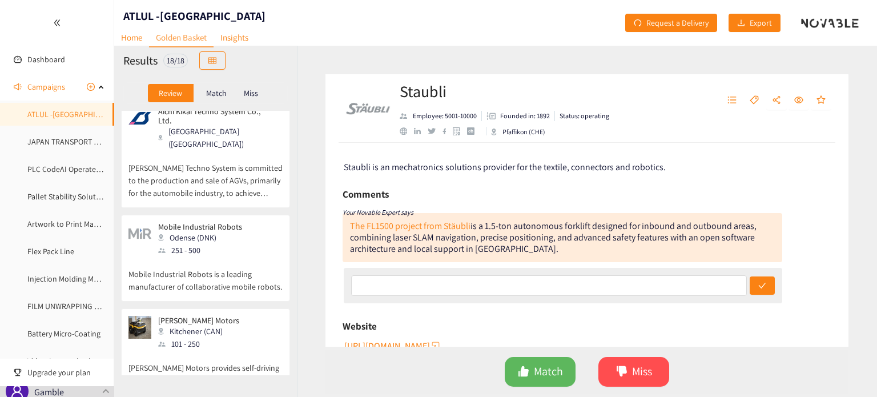
scroll to position [1407, 0]
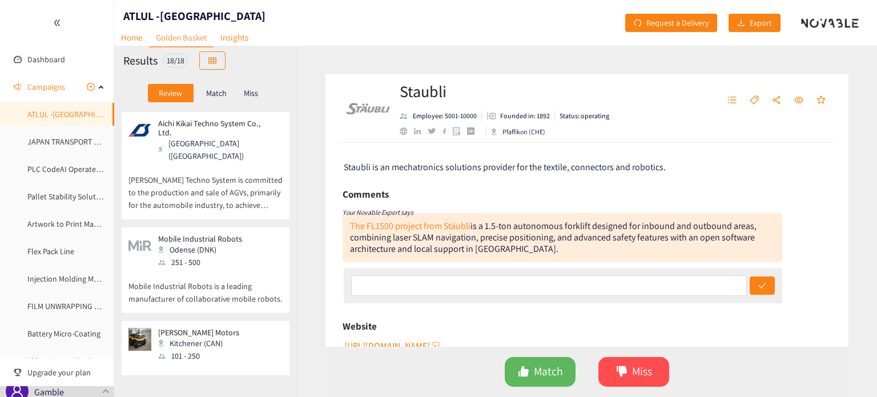
click at [170, 337] on div "Kitchener (CAN)" at bounding box center [202, 343] width 88 height 13
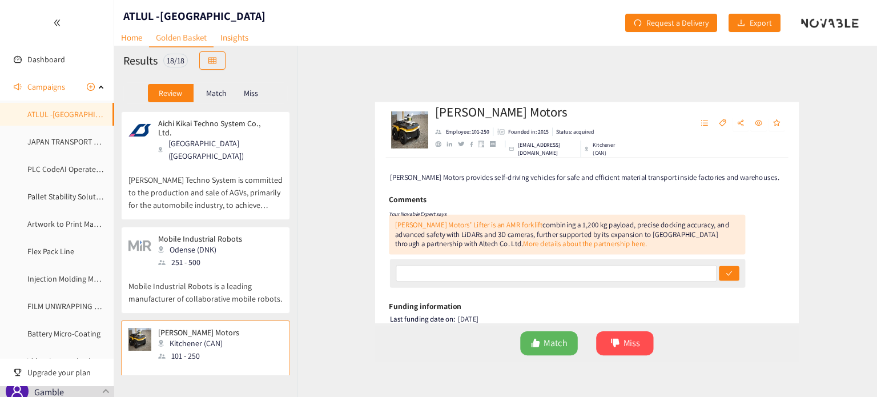
click at [176, 256] on div "251 - 500" at bounding box center [203, 262] width 91 height 13
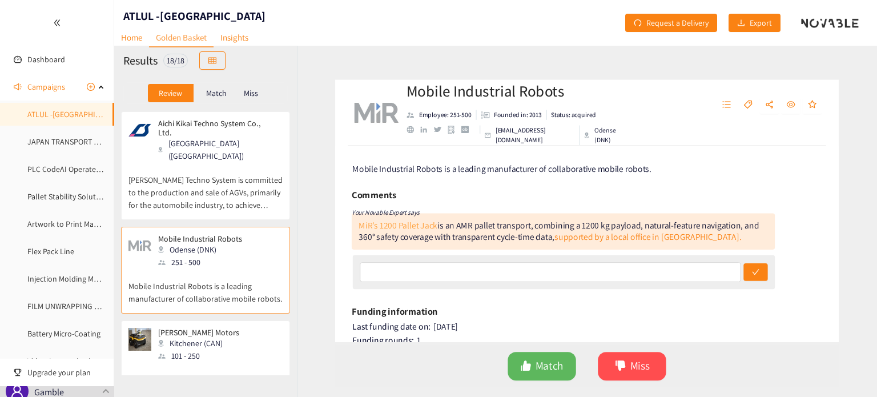
click at [398, 226] on link "MiR’s 1200 Pallet Jack" at bounding box center [391, 226] width 82 height 12
